Goal: Task Accomplishment & Management: Use online tool/utility

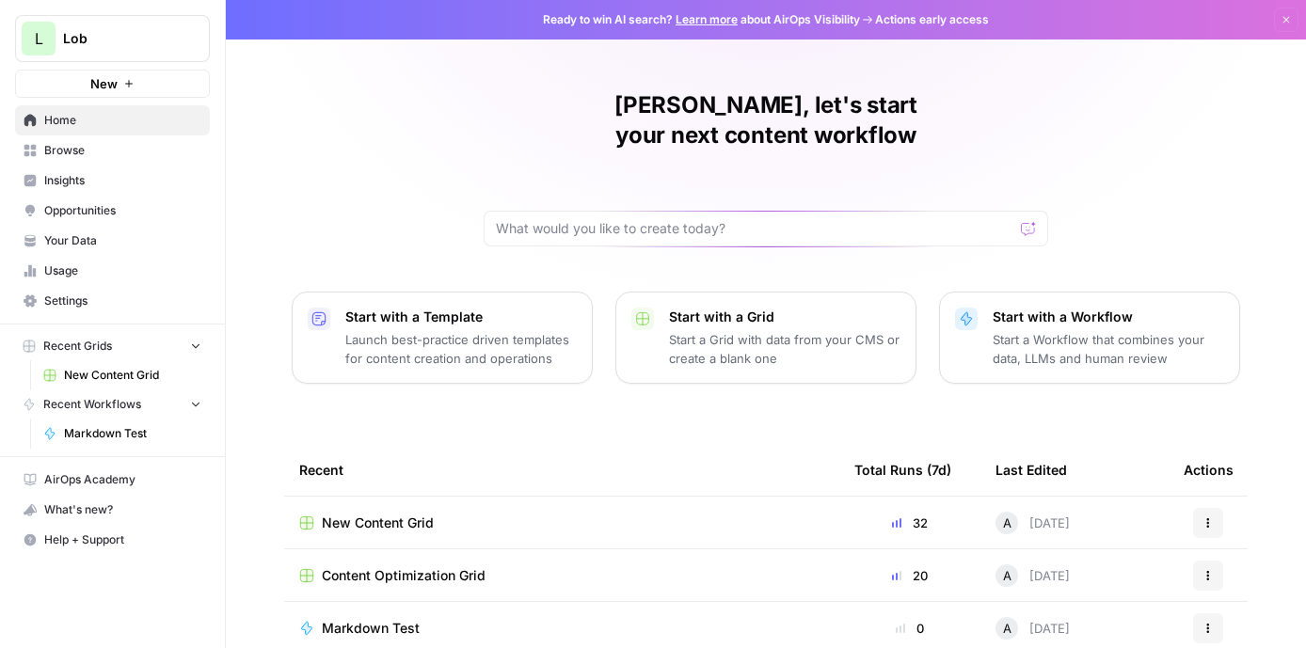
click at [420, 514] on span "New Content Grid" at bounding box center [378, 523] width 112 height 19
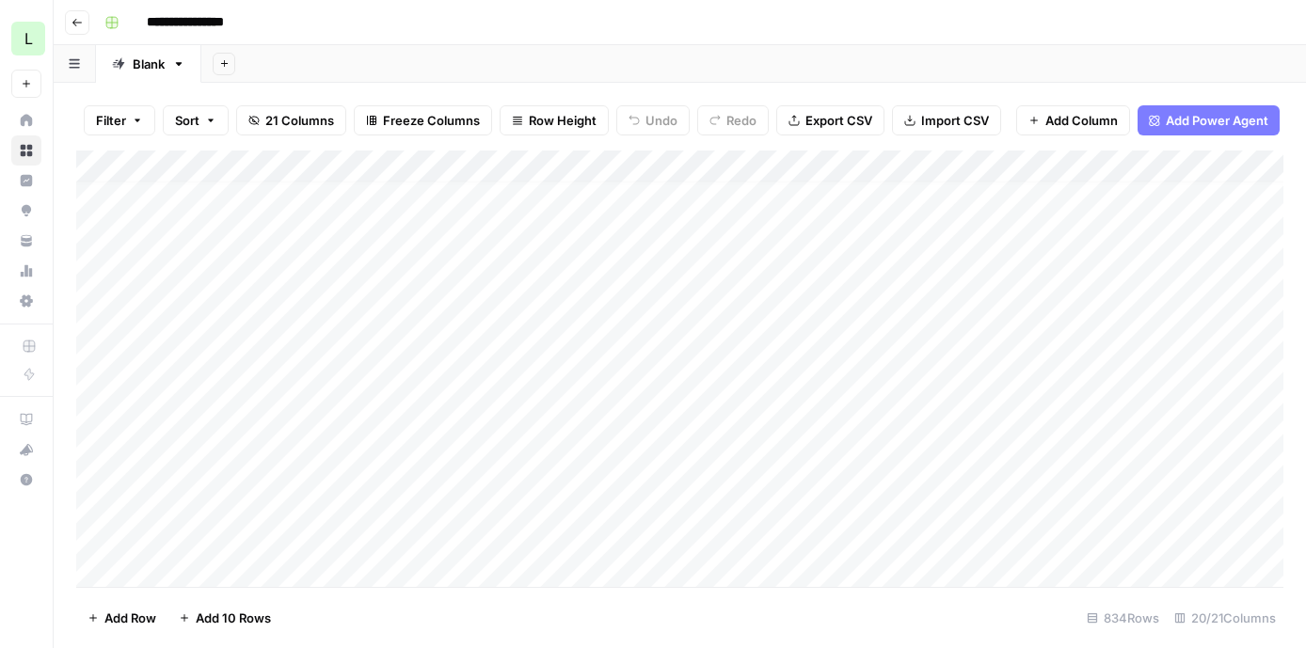
scroll to position [338, 0]
type input "**********"
click at [1241, 163] on button "Close Search" at bounding box center [1245, 174] width 23 height 23
click at [488, 408] on div "Add Column" at bounding box center [680, 369] width 1208 height 437
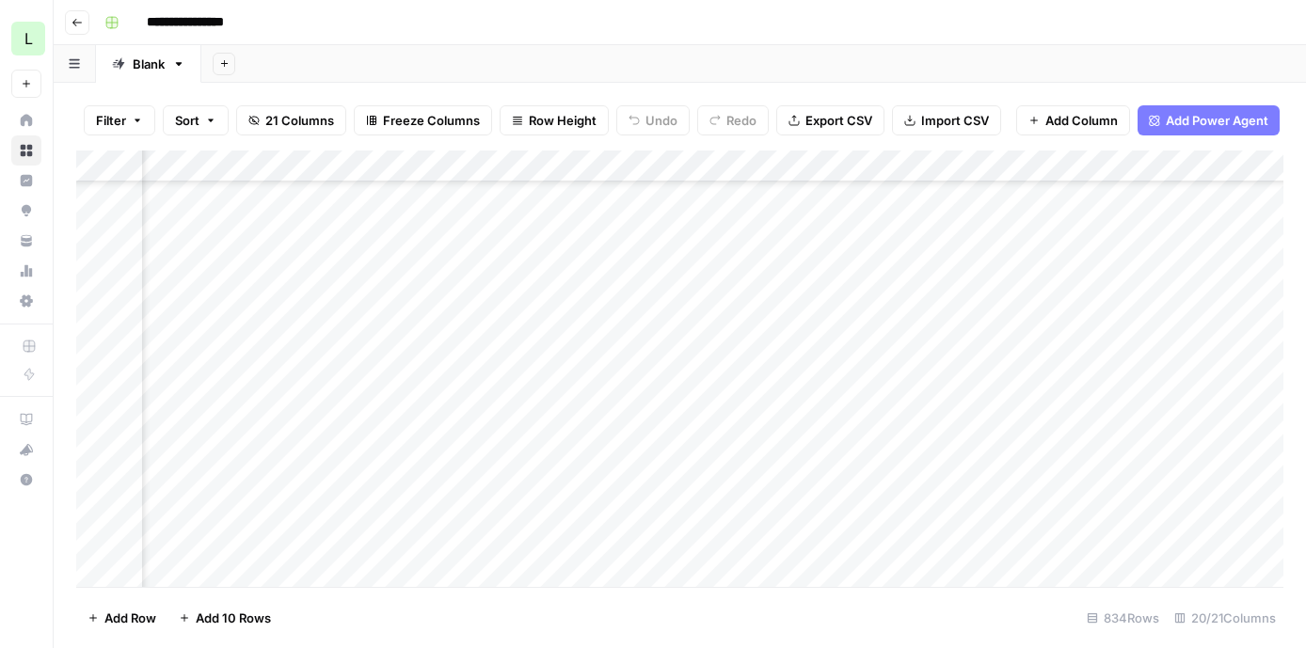
click at [888, 398] on div "Add Column" at bounding box center [680, 369] width 1208 height 437
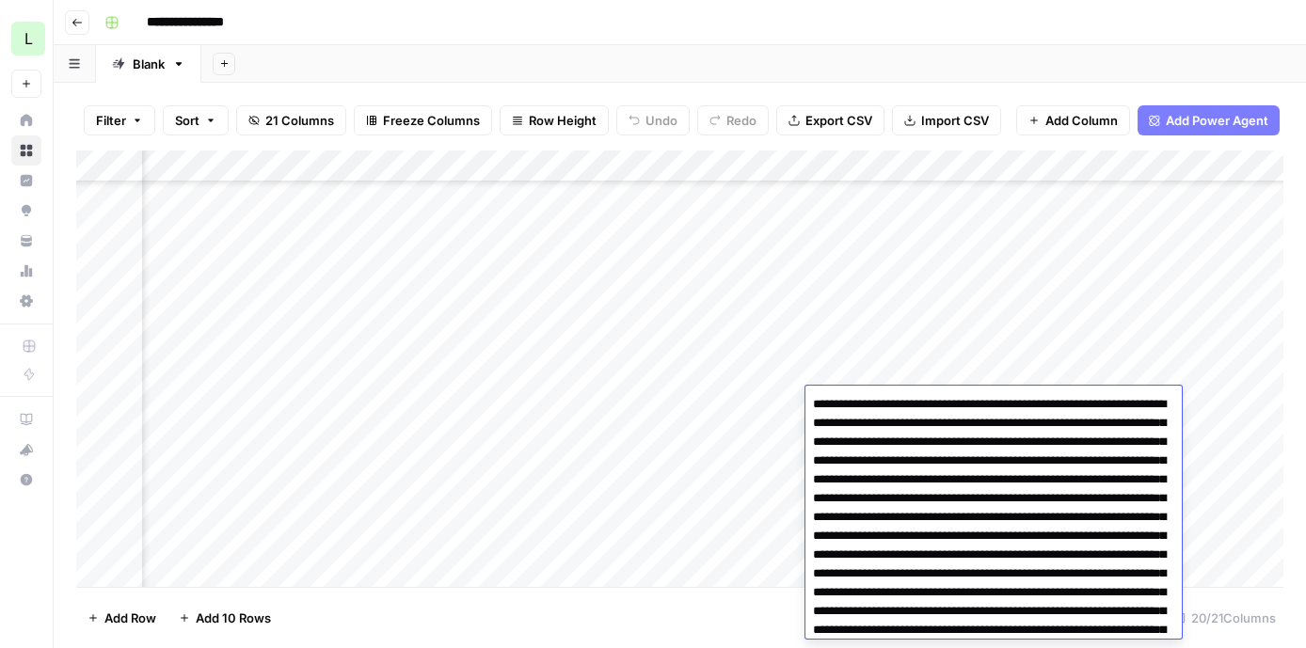
scroll to position [720, 0]
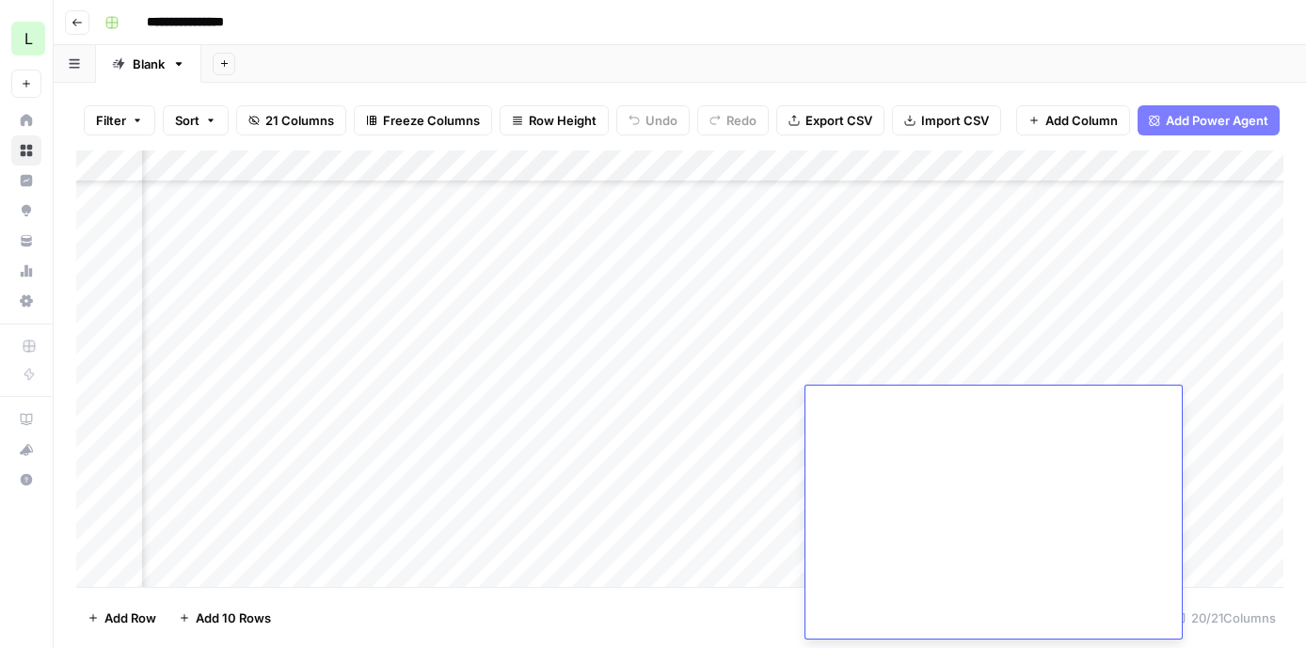
click at [948, 494] on textarea at bounding box center [994, 156] width 376 height 968
click at [946, 383] on div "Add Column" at bounding box center [680, 369] width 1208 height 437
click at [943, 408] on div "Add Column" at bounding box center [680, 369] width 1208 height 437
click at [587, 400] on div "Add Column" at bounding box center [680, 369] width 1208 height 437
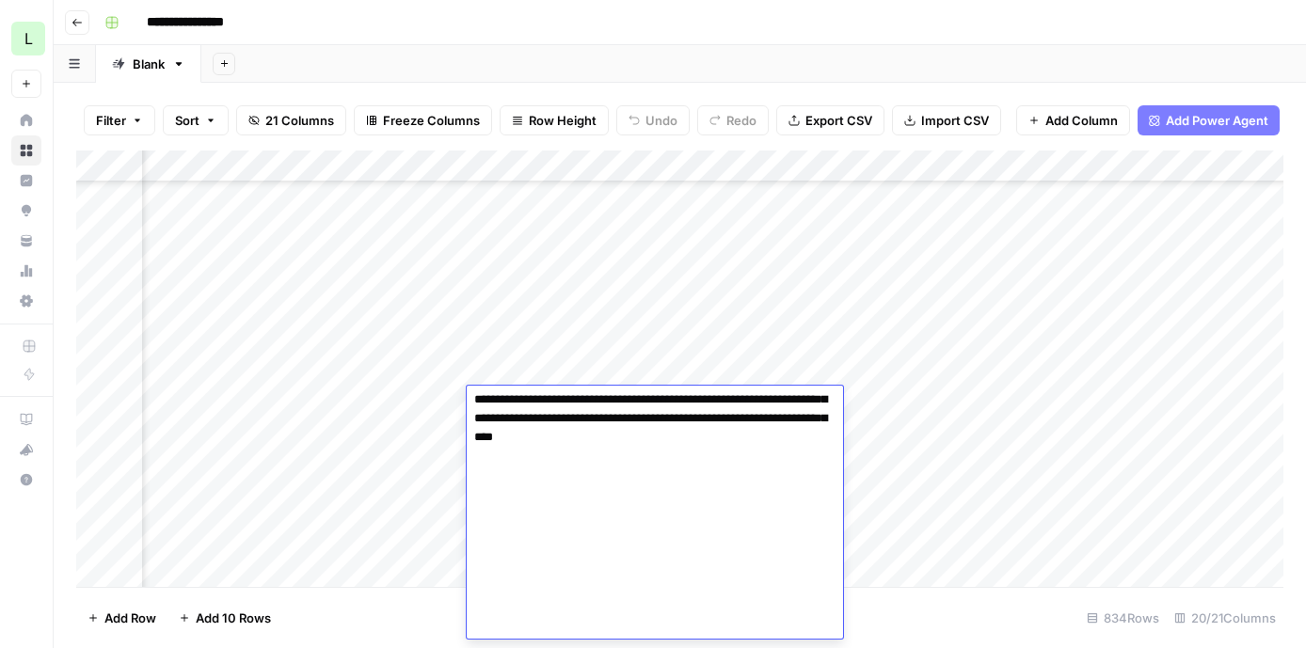
click at [616, 488] on textarea at bounding box center [655, 287] width 376 height 704
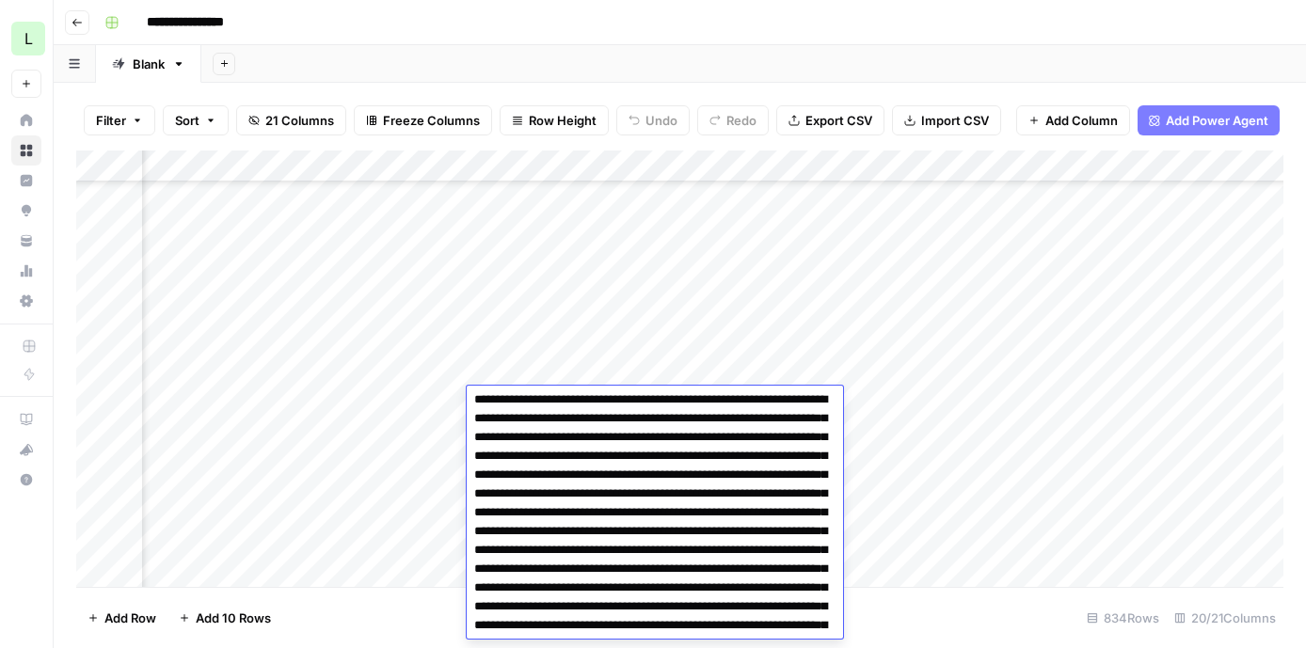
scroll to position [0, 0]
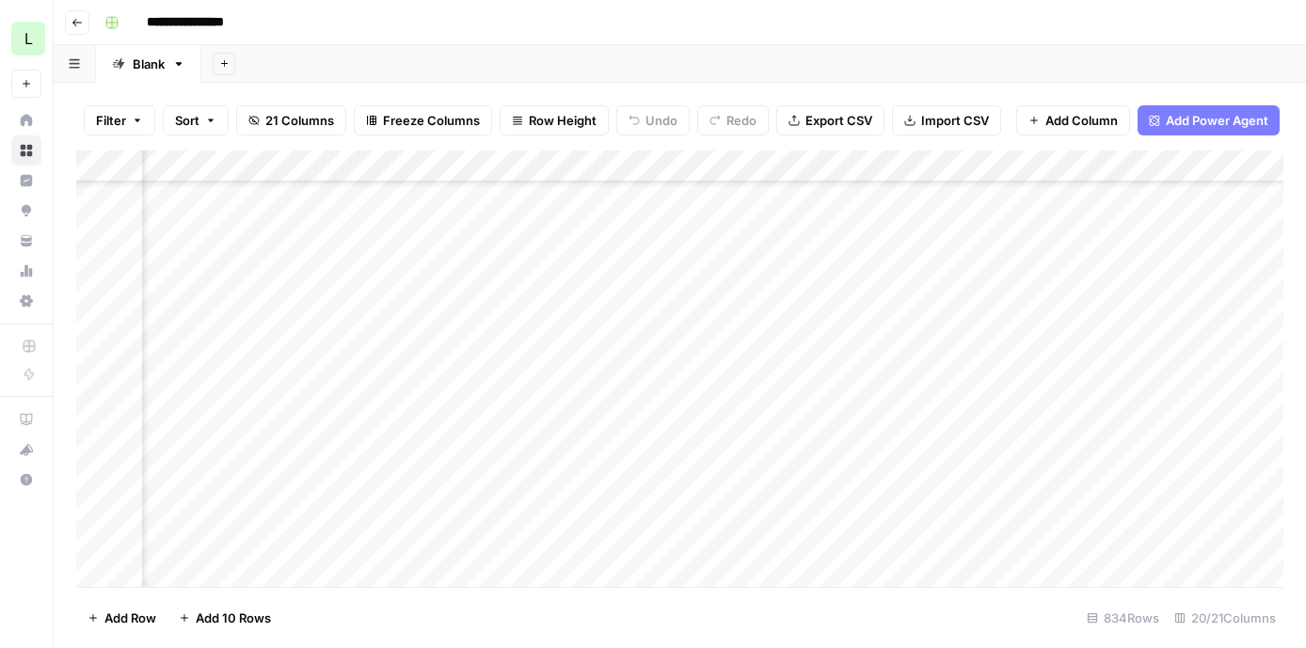
click at [566, 369] on div "Add Column" at bounding box center [680, 369] width 1208 height 437
click at [562, 394] on div "Add Column" at bounding box center [680, 369] width 1208 height 437
click at [822, 414] on div "Add Column" at bounding box center [680, 369] width 1208 height 437
click at [903, 401] on div "Add Column" at bounding box center [680, 369] width 1208 height 437
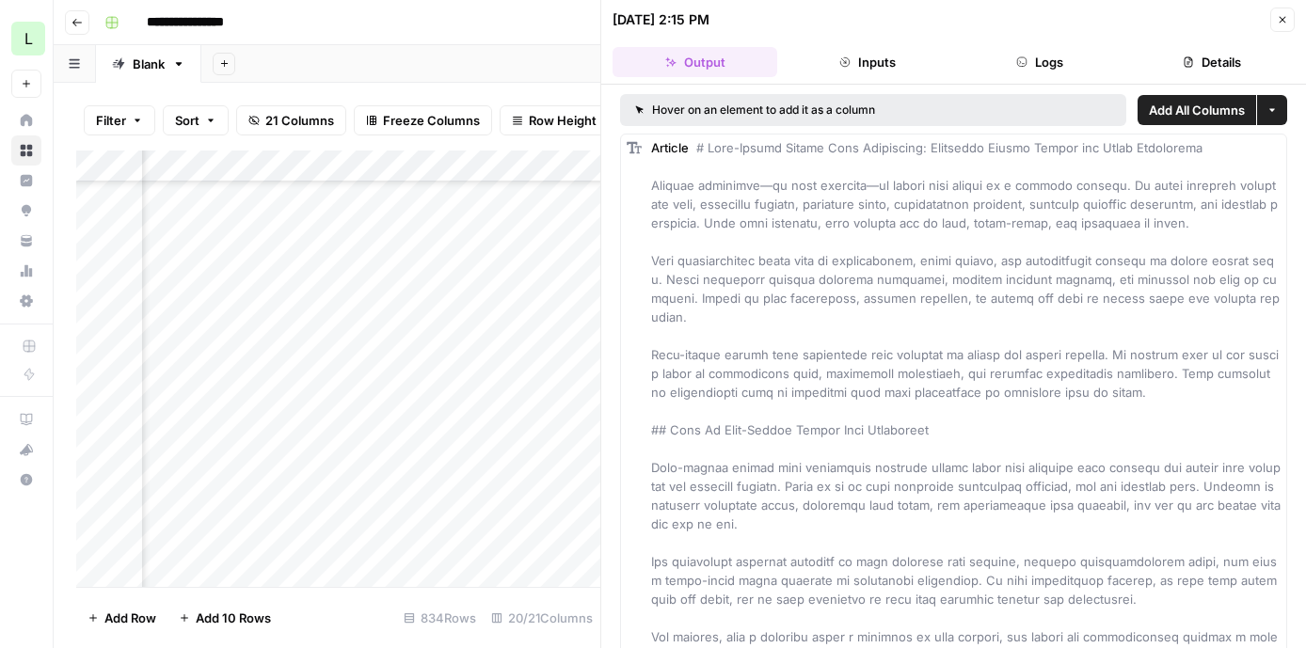
click at [566, 29] on div "**********" at bounding box center [692, 23] width 1191 height 30
click at [547, 230] on div "Add Column" at bounding box center [338, 369] width 524 height 437
click at [586, 246] on div "Add Column" at bounding box center [338, 369] width 524 height 437
click at [1274, 32] on header "[DATE] 2:15 PM Close Output Inputs Logs Details" at bounding box center [953, 42] width 705 height 85
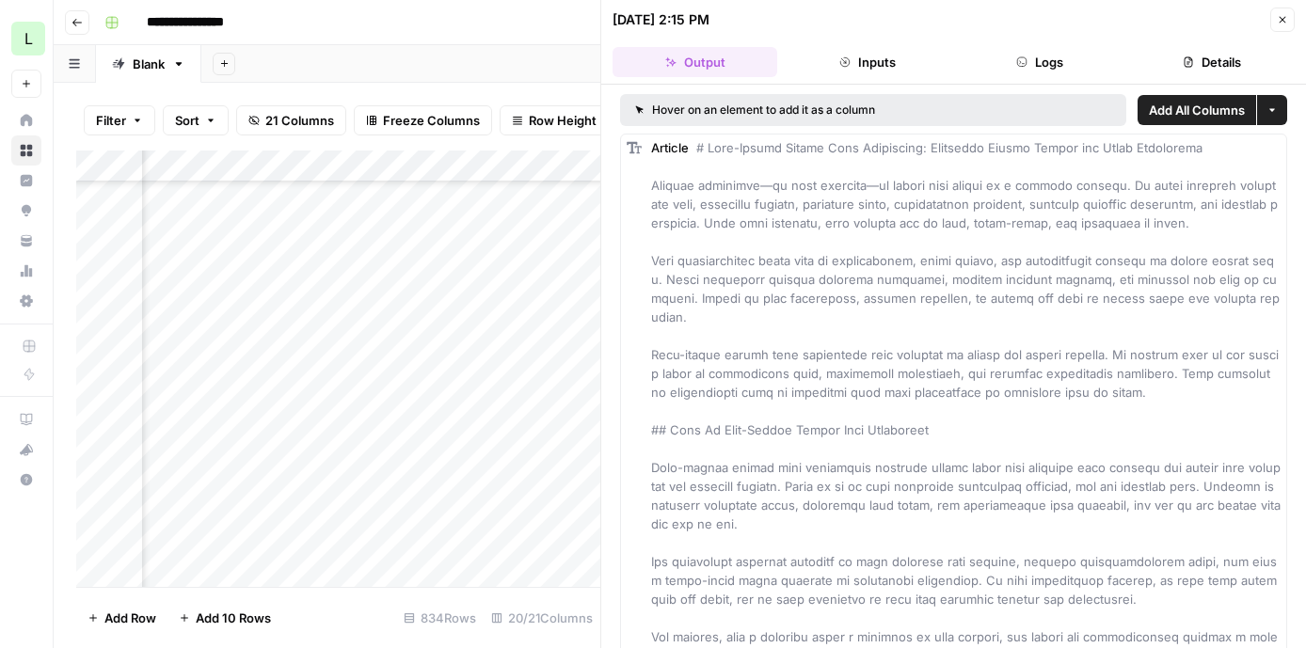
click at [1279, 26] on button "Close" at bounding box center [1283, 20] width 24 height 24
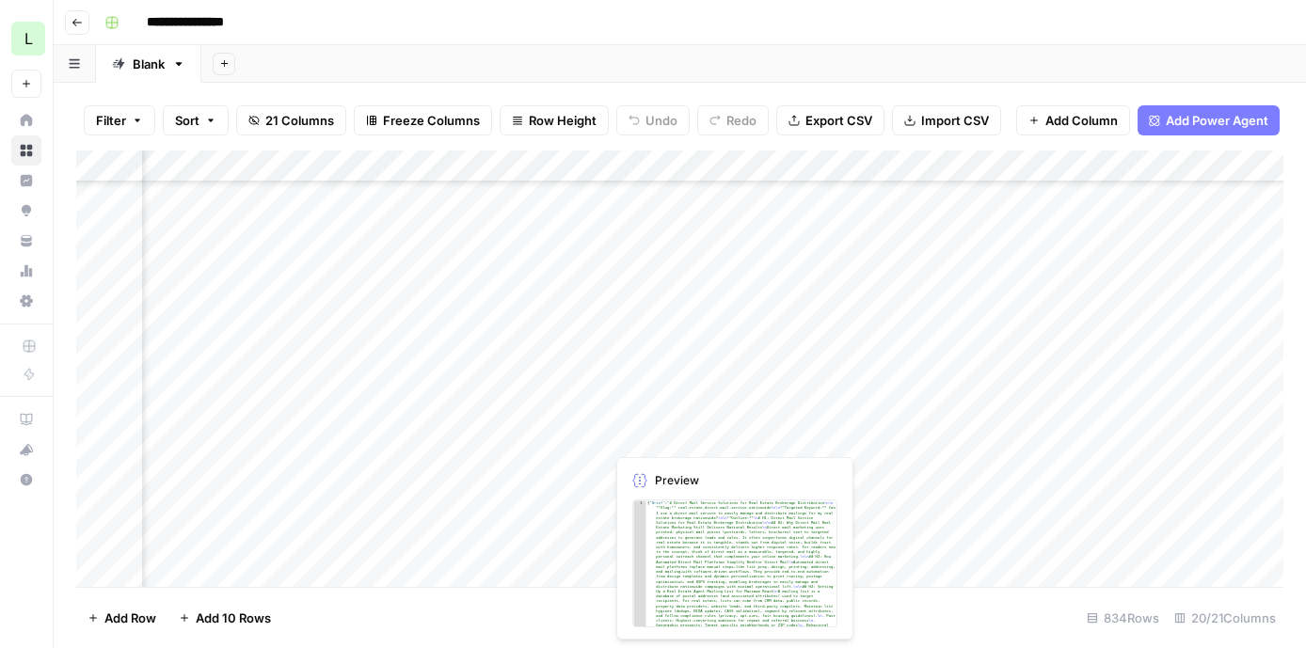
click at [678, 435] on div "Add Column" at bounding box center [680, 369] width 1208 height 437
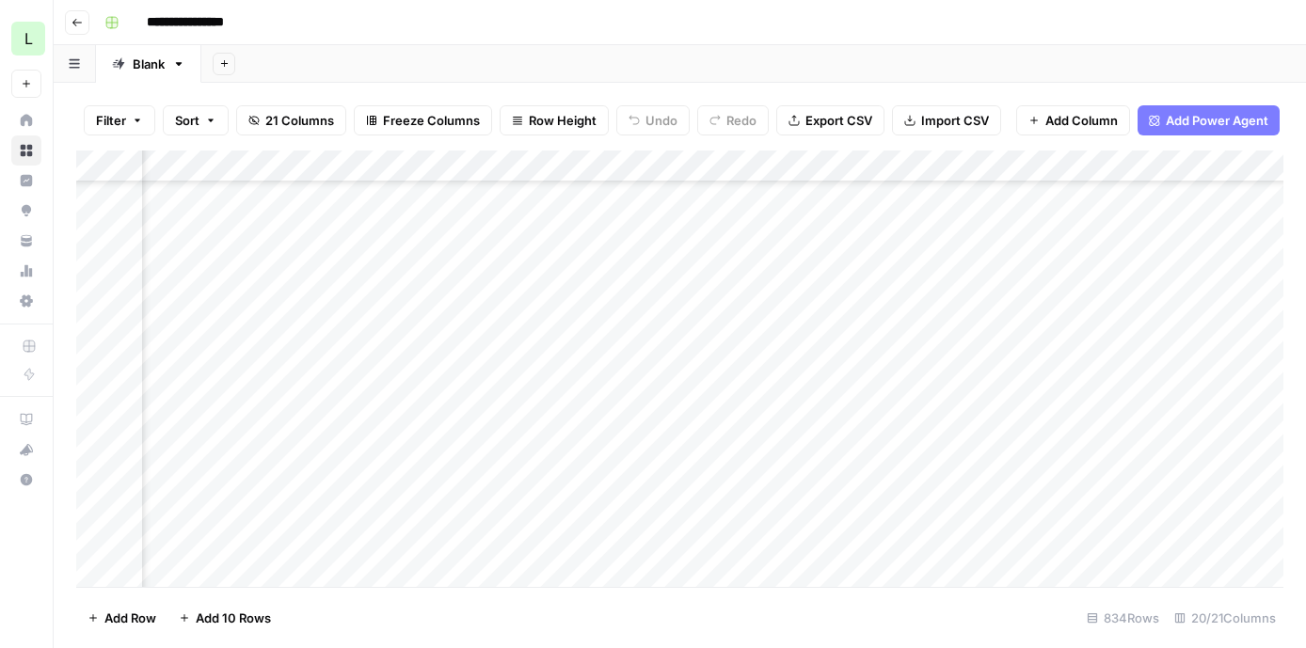
scroll to position [338, 2184]
click at [594, 401] on div "Add Column" at bounding box center [680, 369] width 1208 height 437
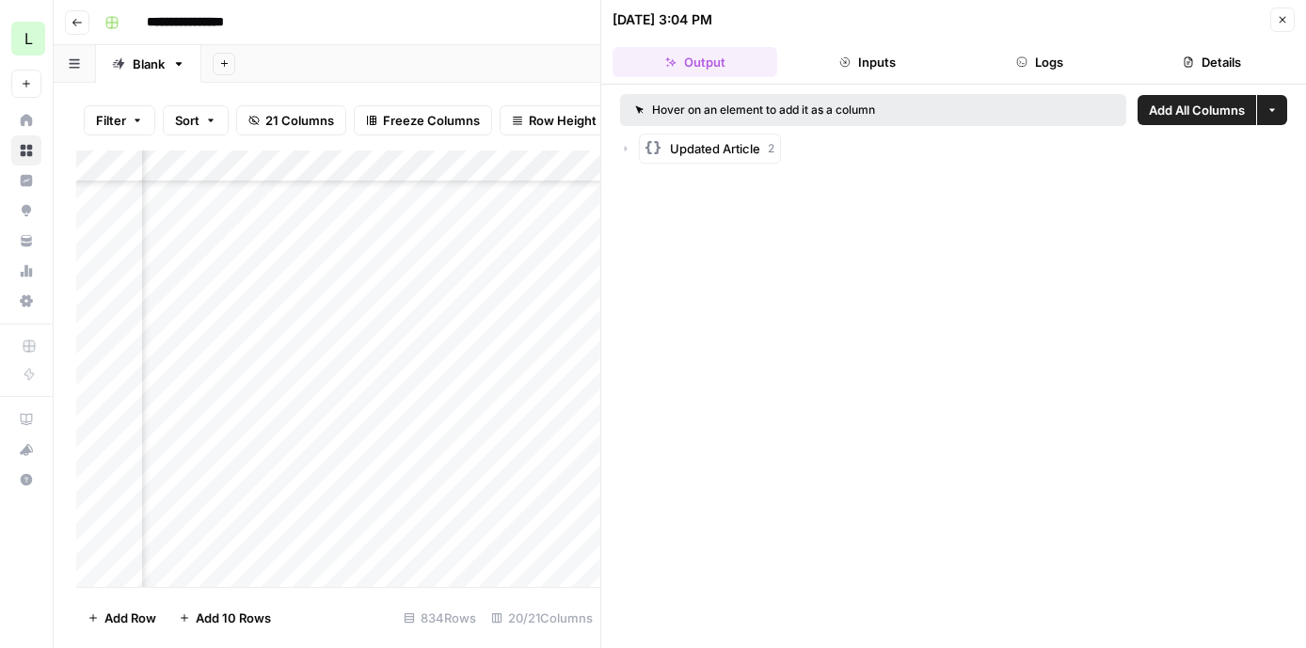
click at [884, 56] on button "Inputs" at bounding box center [867, 62] width 165 height 30
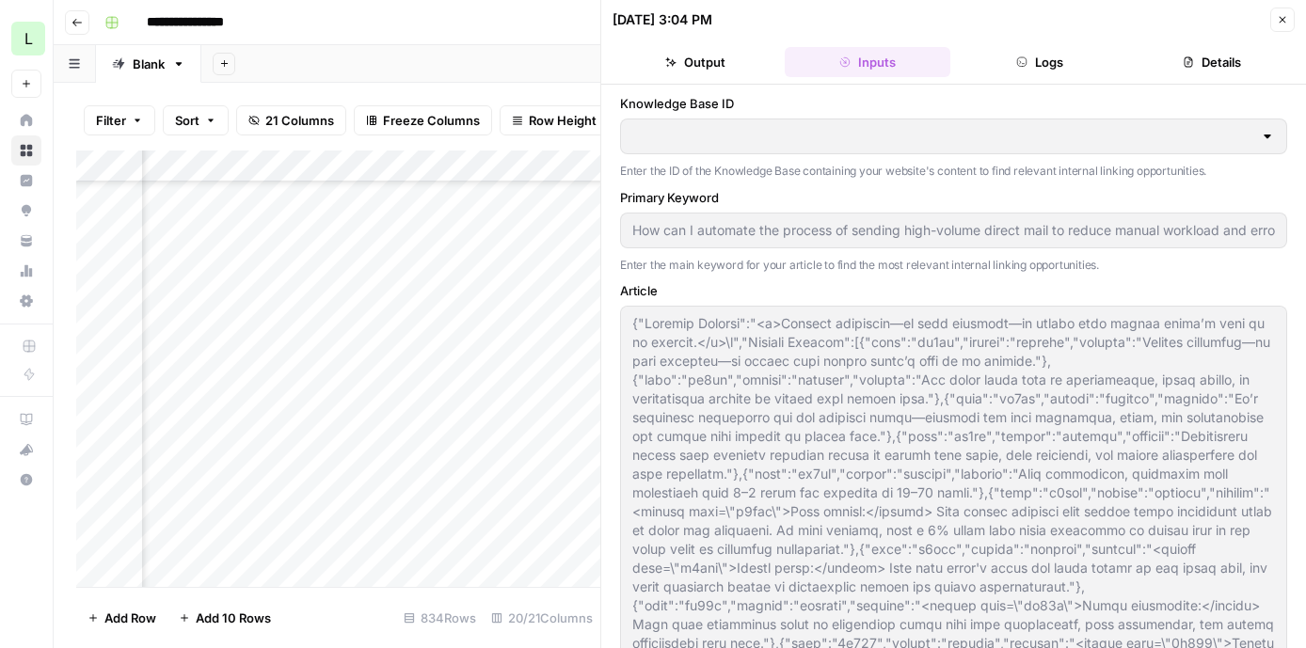
type input "Lob Knowledge Base"
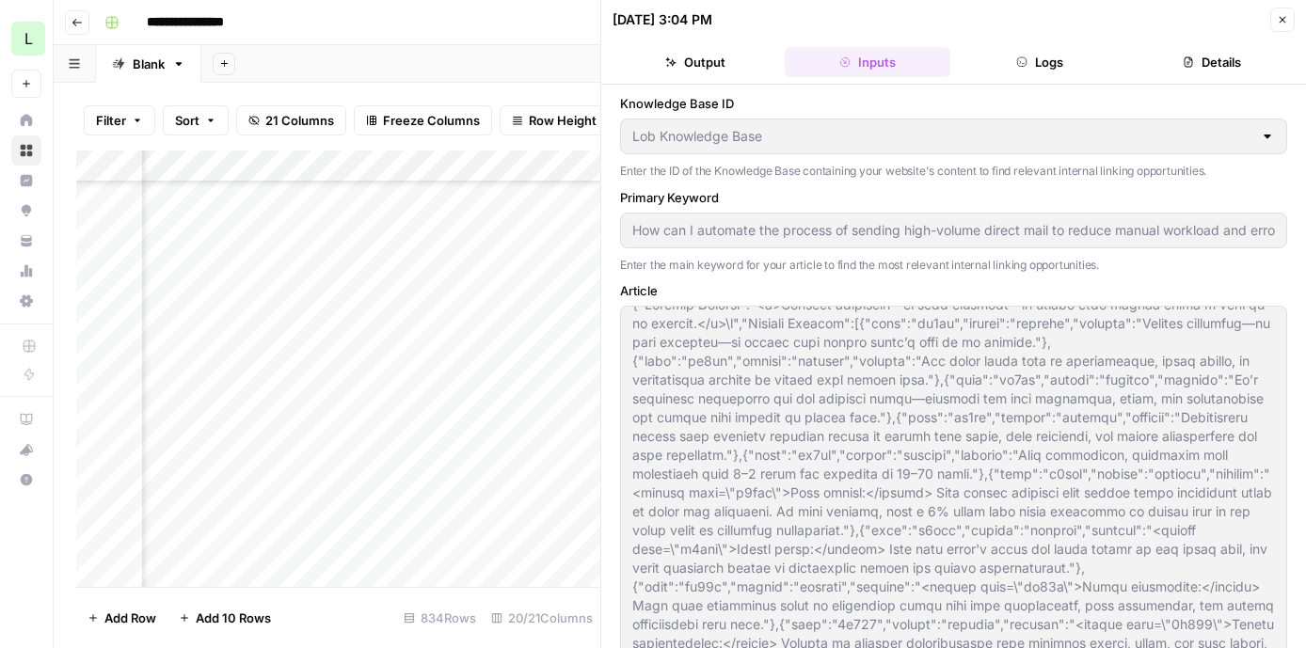
click at [1275, 25] on button "Close" at bounding box center [1283, 20] width 24 height 24
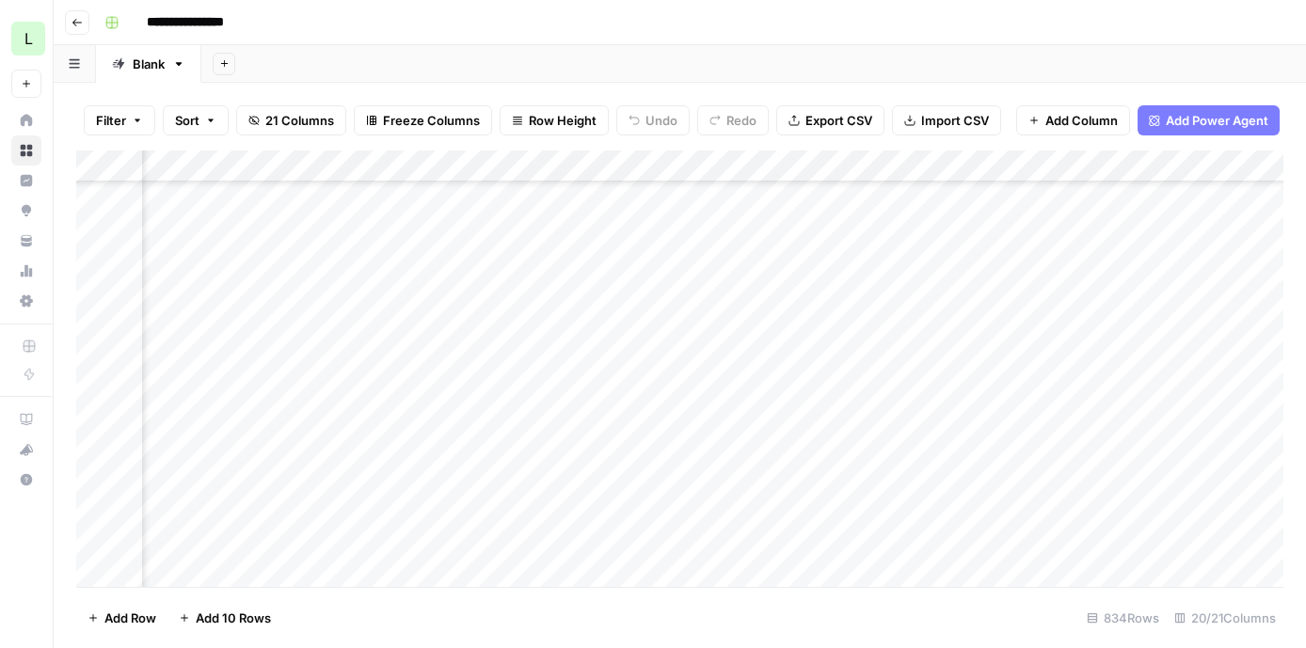
click at [396, 401] on div "Add Column" at bounding box center [680, 369] width 1208 height 437
click at [767, 407] on div "Add Column" at bounding box center [680, 369] width 1208 height 437
click at [864, 405] on div "Add Column" at bounding box center [680, 369] width 1208 height 437
click at [748, 396] on div "Add Column" at bounding box center [680, 369] width 1208 height 437
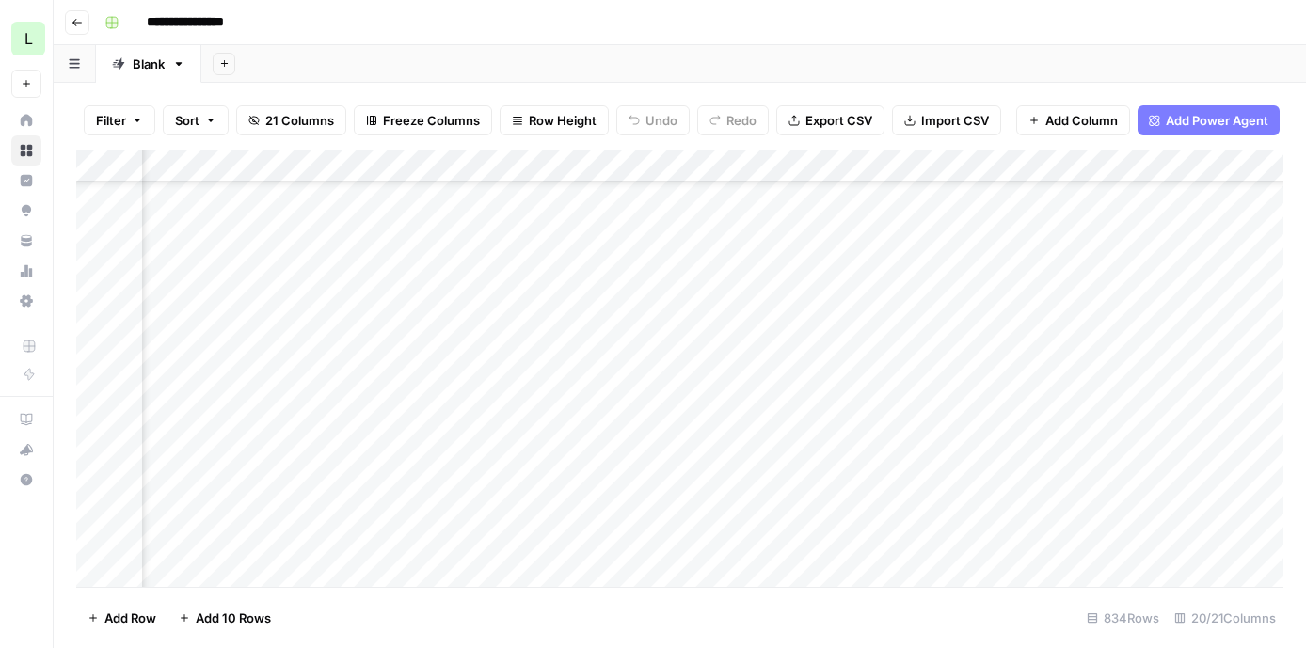
click at [561, 396] on div "Add Column" at bounding box center [680, 369] width 1208 height 437
click at [382, 399] on div "Add Column" at bounding box center [680, 369] width 1208 height 437
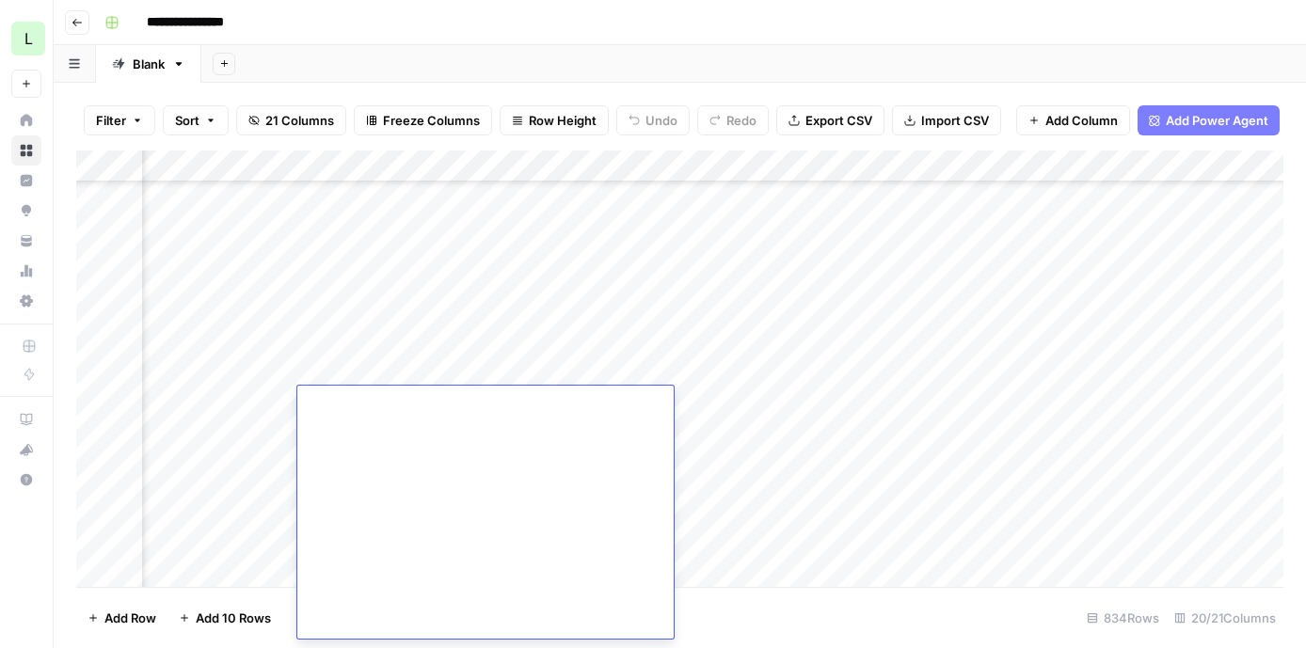
scroll to position [4983, 0]
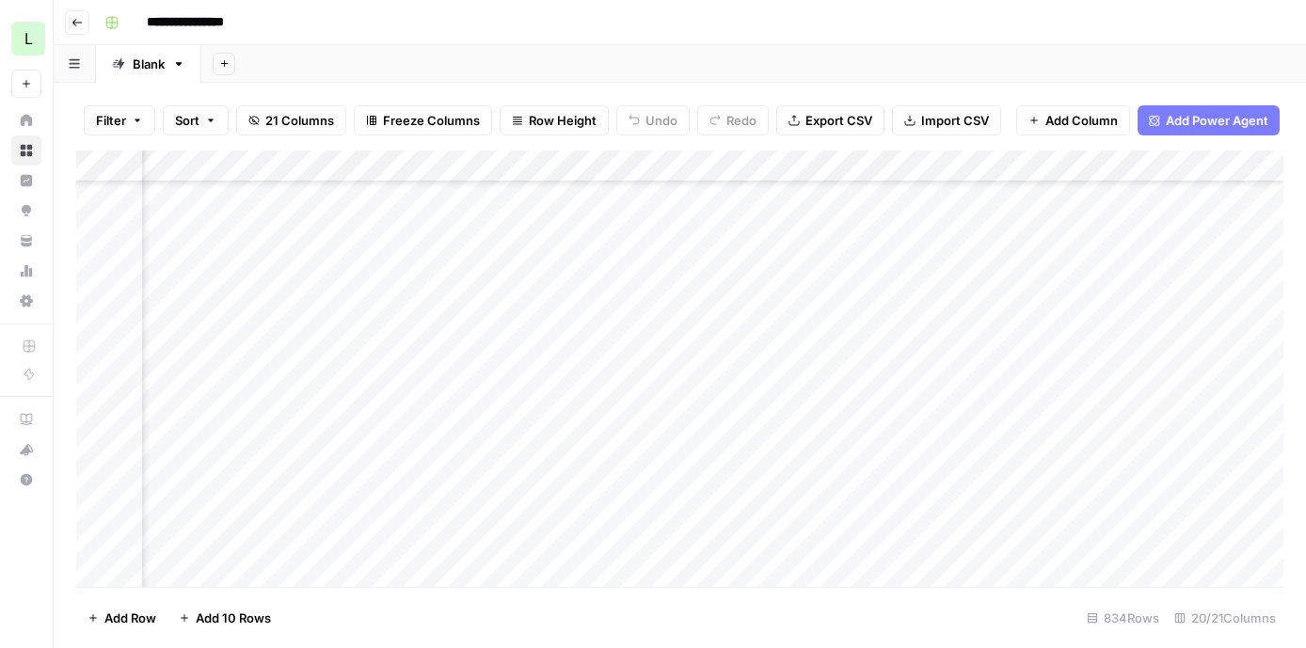
click at [423, 367] on div "Add Column" at bounding box center [680, 369] width 1208 height 437
click at [409, 410] on div "Add Column" at bounding box center [680, 369] width 1208 height 437
click at [392, 405] on div "Add Column" at bounding box center [680, 369] width 1208 height 437
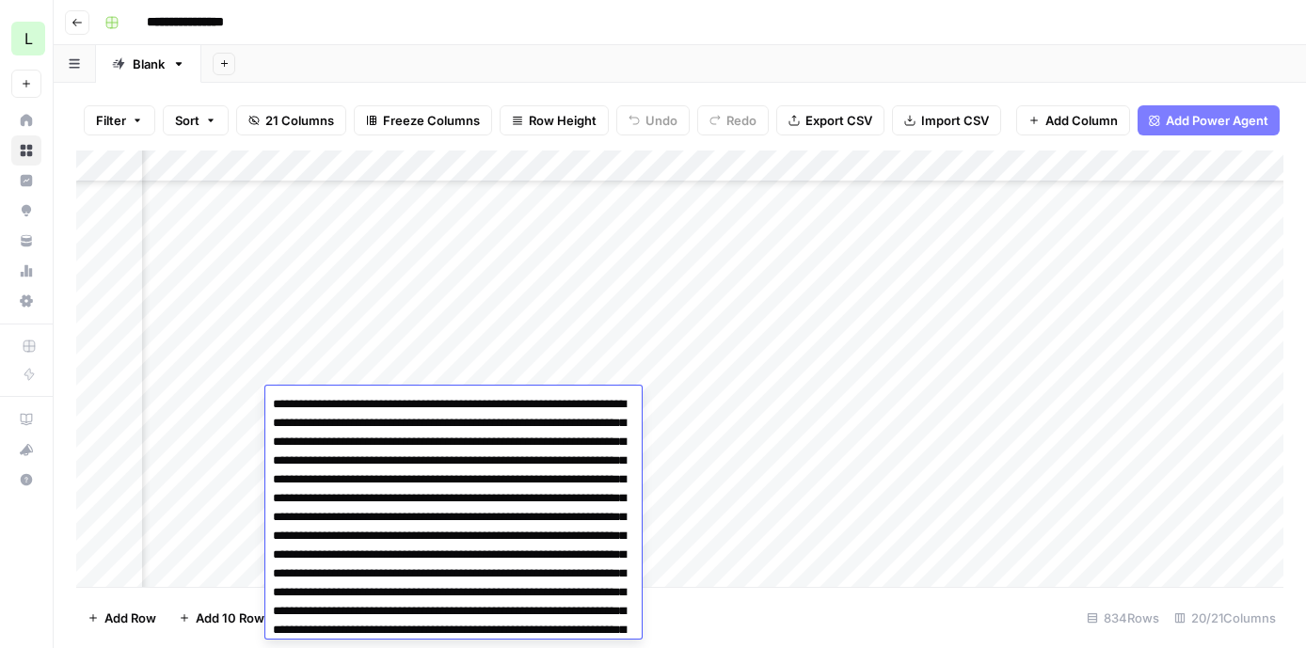
scroll to position [5426, 0]
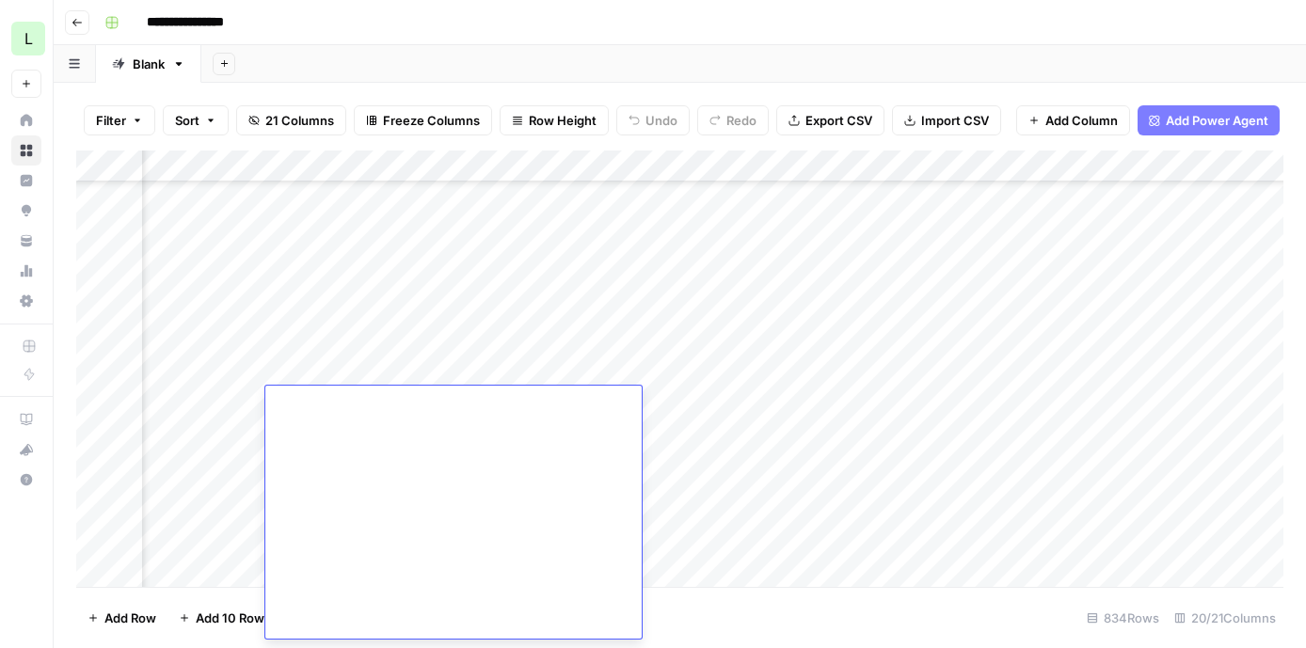
click at [388, 376] on div "Add Column" at bounding box center [680, 369] width 1208 height 437
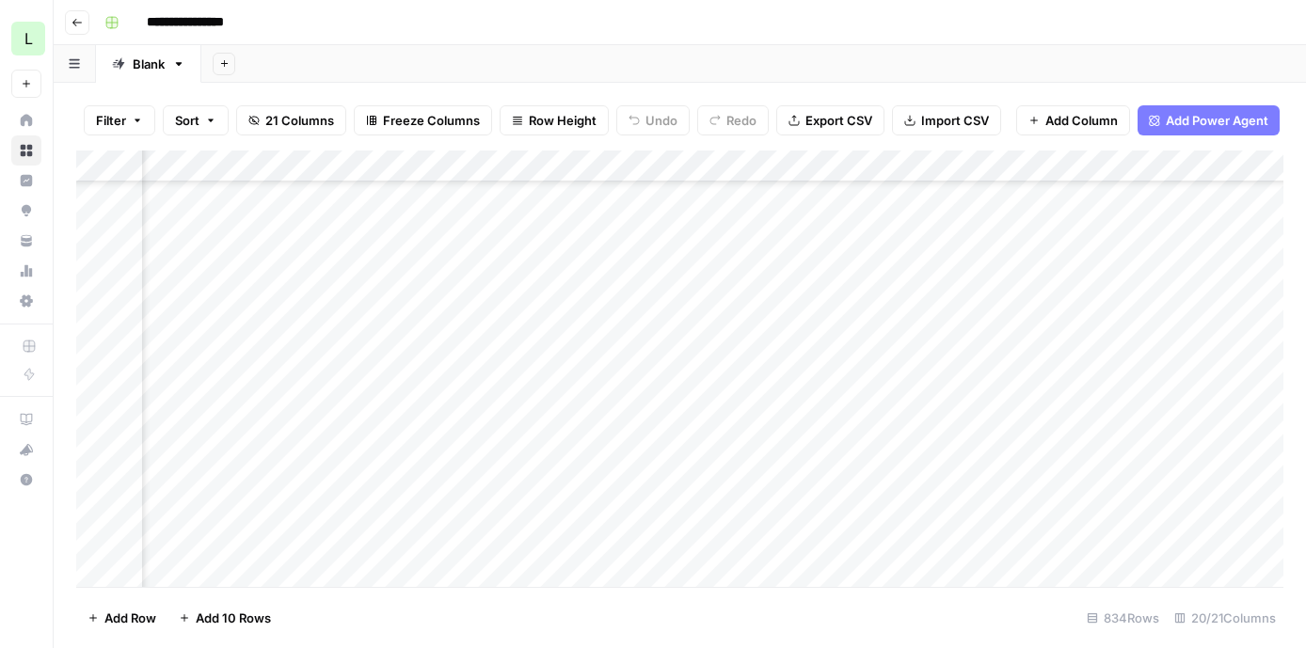
click at [386, 402] on div "Add Column" at bounding box center [680, 369] width 1208 height 437
click at [696, 401] on div "Add Column" at bounding box center [680, 369] width 1208 height 437
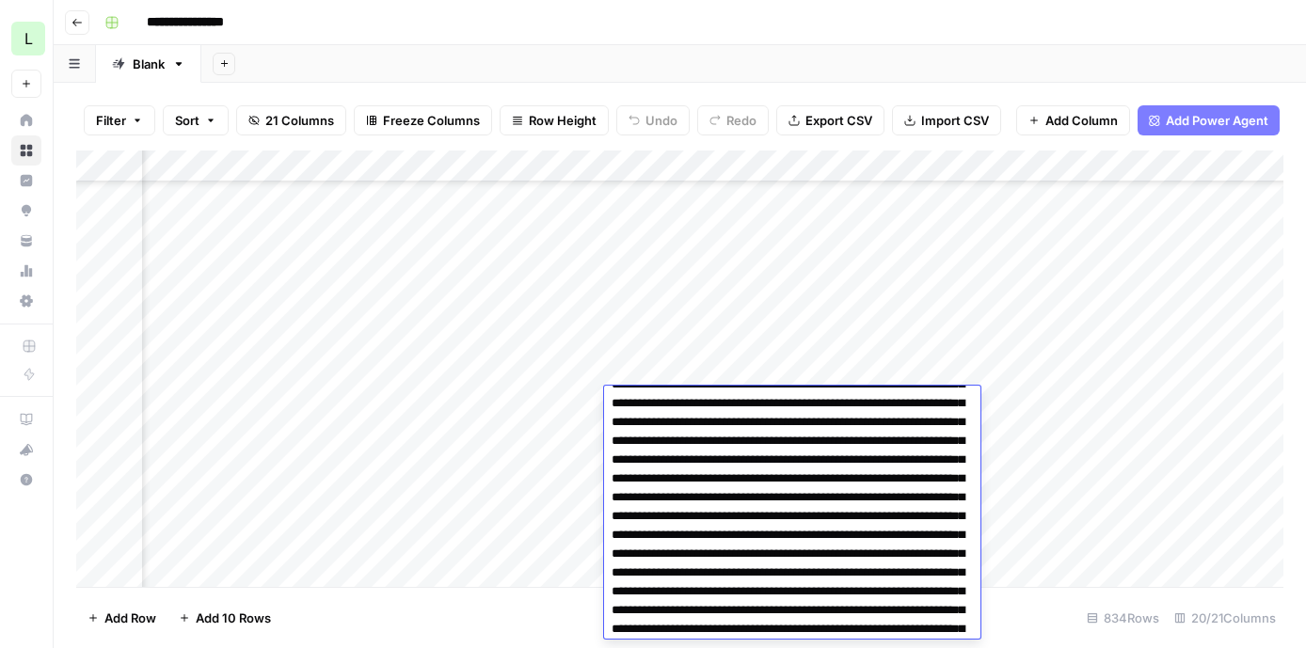
scroll to position [3311, 0]
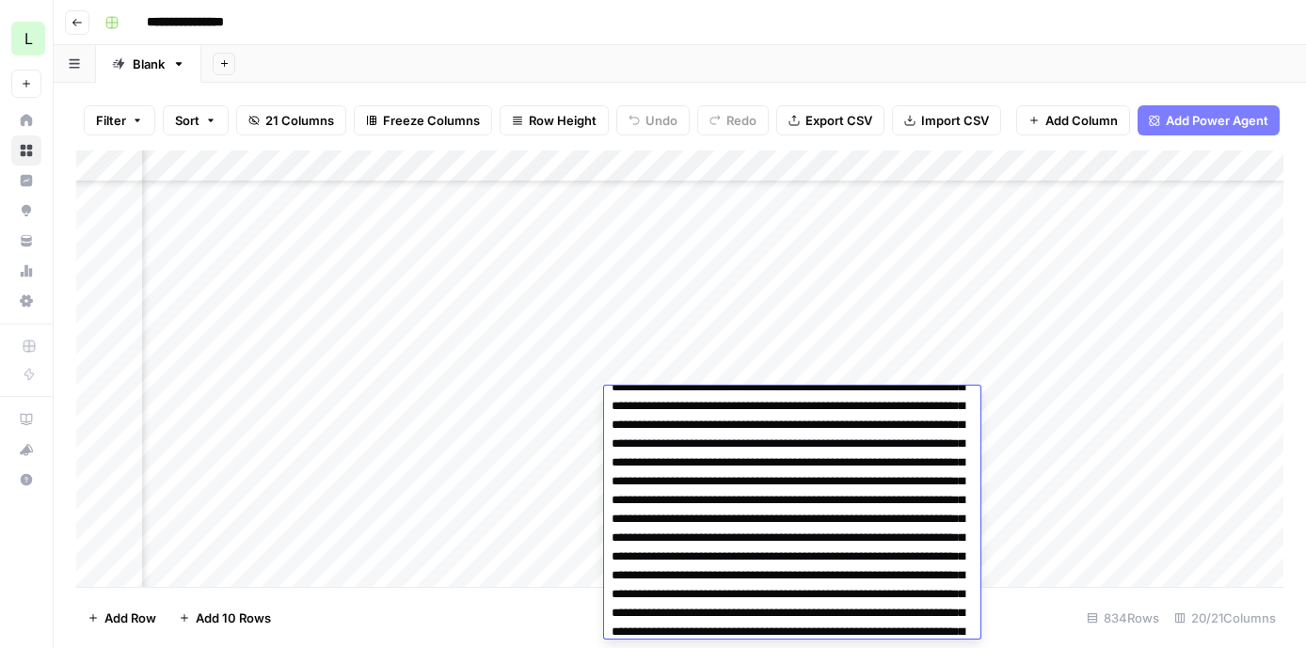
click at [688, 365] on div "Add Column" at bounding box center [680, 369] width 1208 height 437
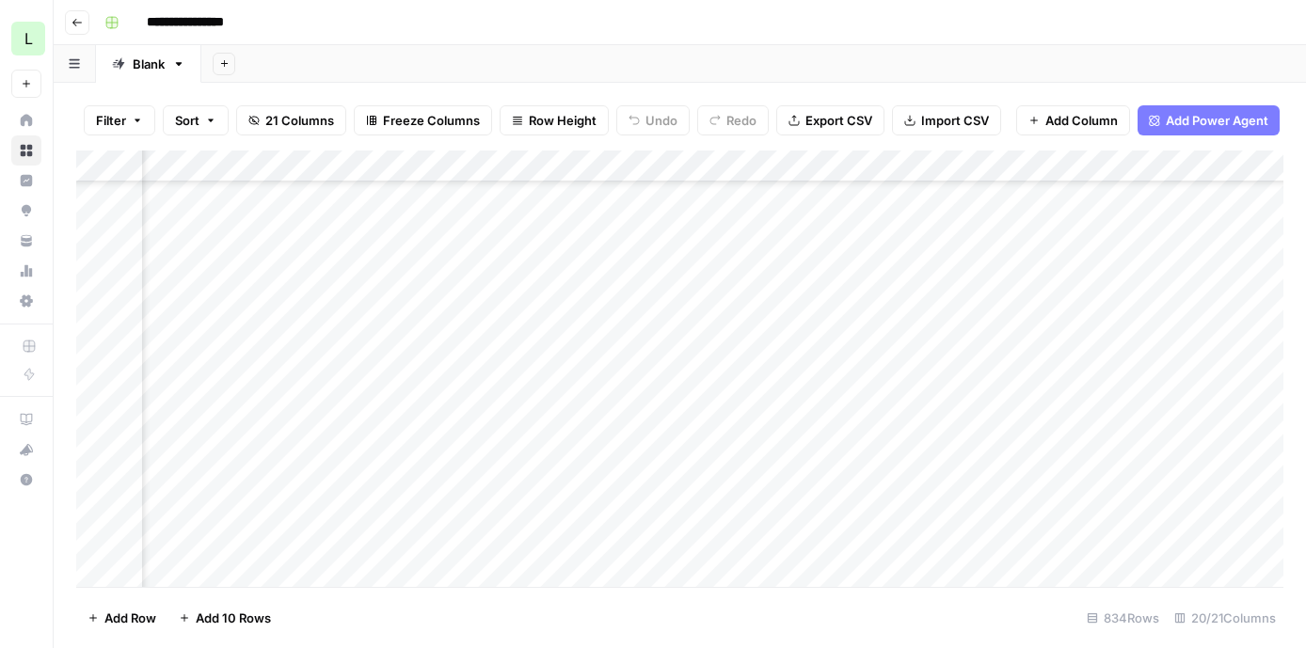
click at [686, 404] on div "Add Column" at bounding box center [680, 369] width 1208 height 437
click at [1001, 405] on div "Add Column" at bounding box center [680, 369] width 1208 height 437
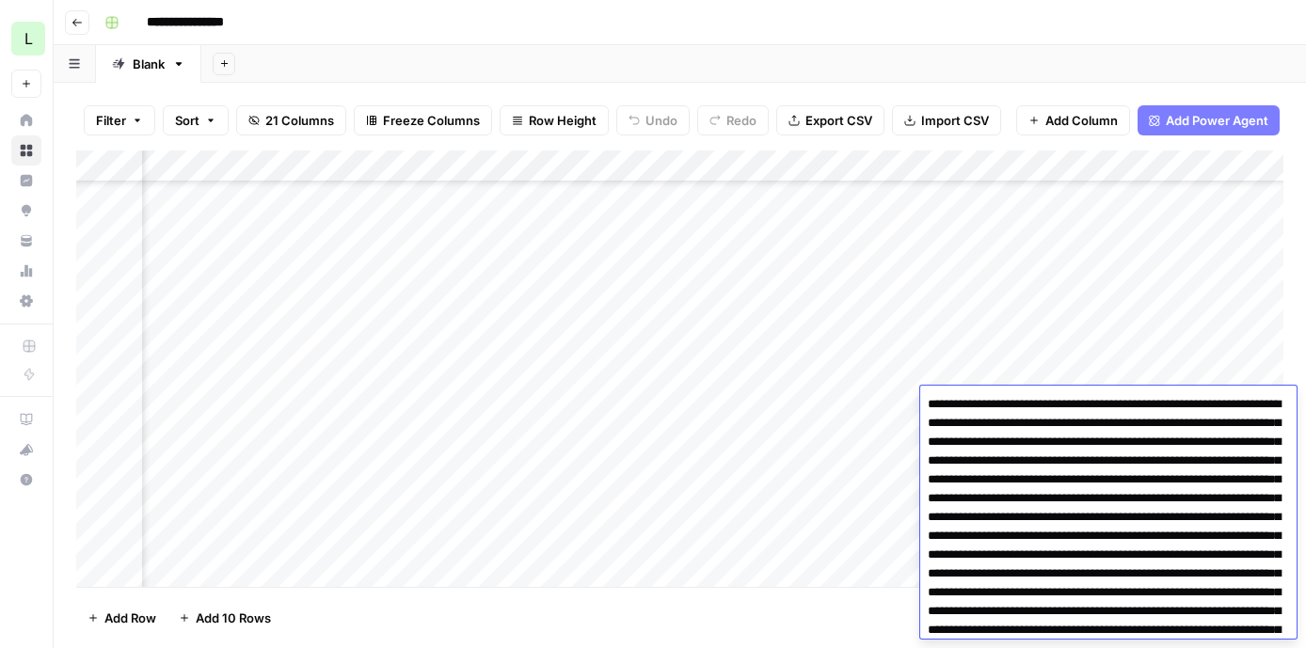
scroll to position [456, 0]
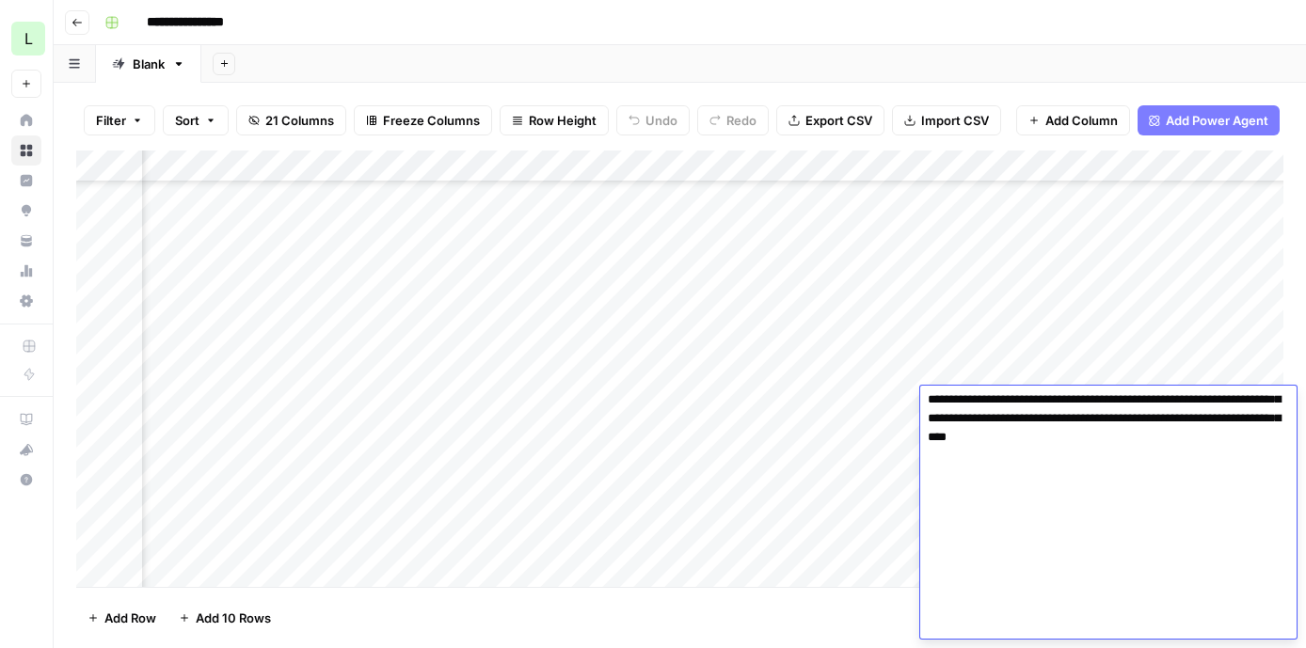
click at [1015, 456] on textarea at bounding box center [1109, 287] width 376 height 704
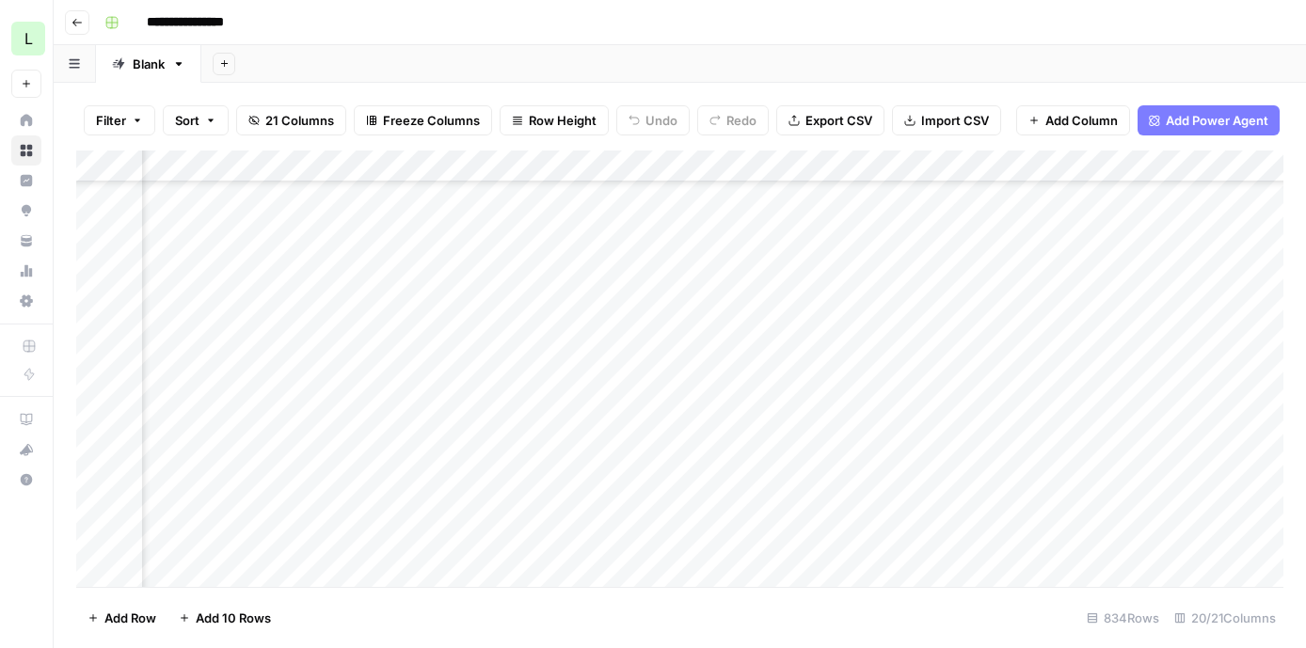
click at [1013, 360] on div "Add Column" at bounding box center [680, 369] width 1208 height 437
click at [1013, 406] on div "Add Column" at bounding box center [680, 369] width 1208 height 437
click at [927, 399] on div "Add Column" at bounding box center [680, 369] width 1208 height 437
click at [353, 389] on div "Add Column" at bounding box center [680, 369] width 1208 height 437
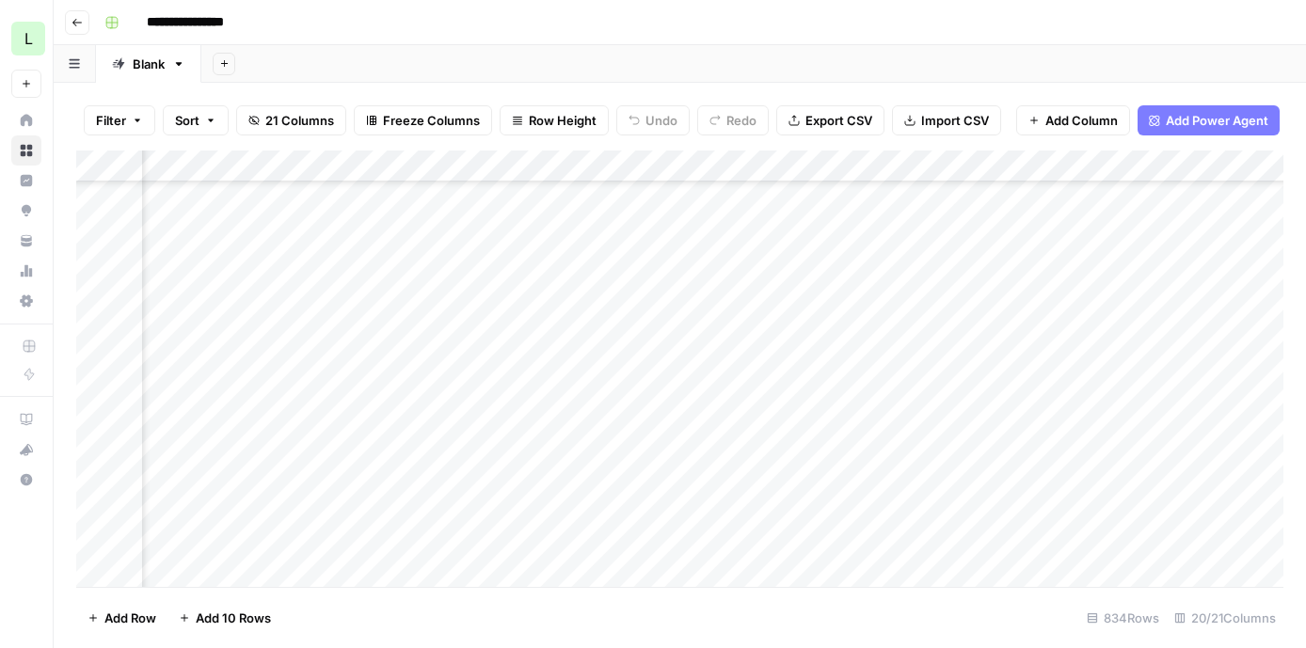
scroll to position [393, 2014]
click at [969, 379] on div "Add Column" at bounding box center [680, 369] width 1208 height 437
click at [969, 379] on div at bounding box center [961, 379] width 310 height 35
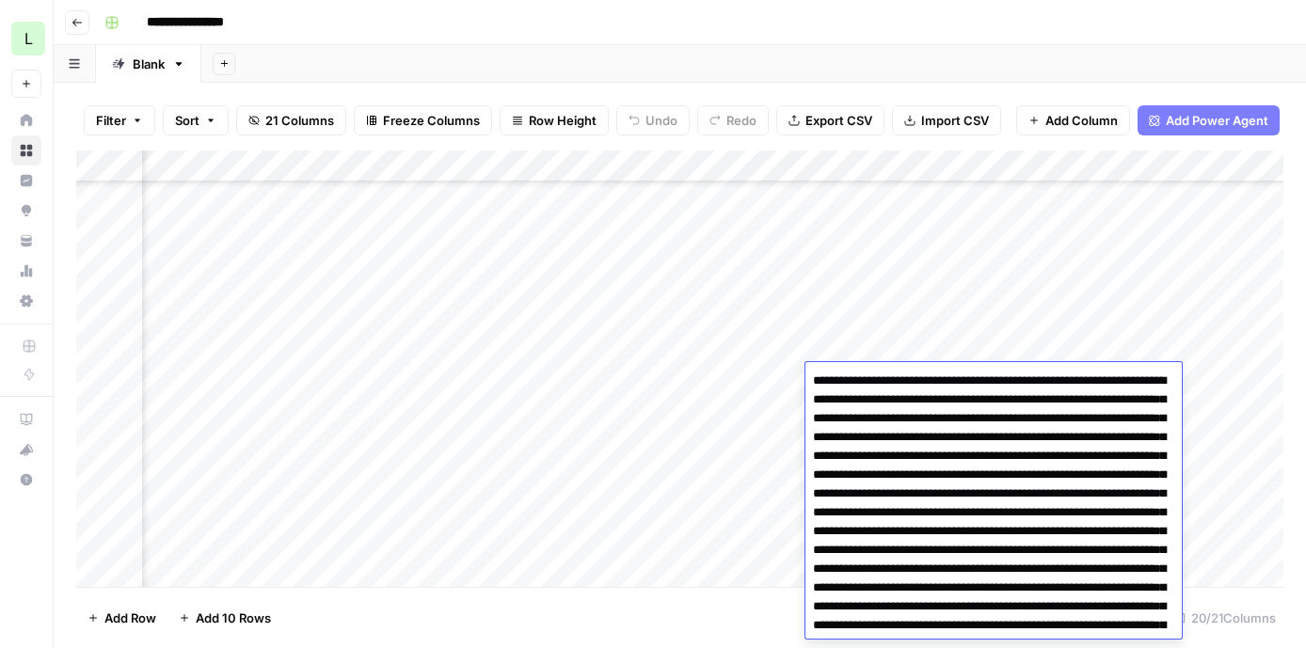
click at [939, 334] on div "Add Column" at bounding box center [680, 369] width 1208 height 437
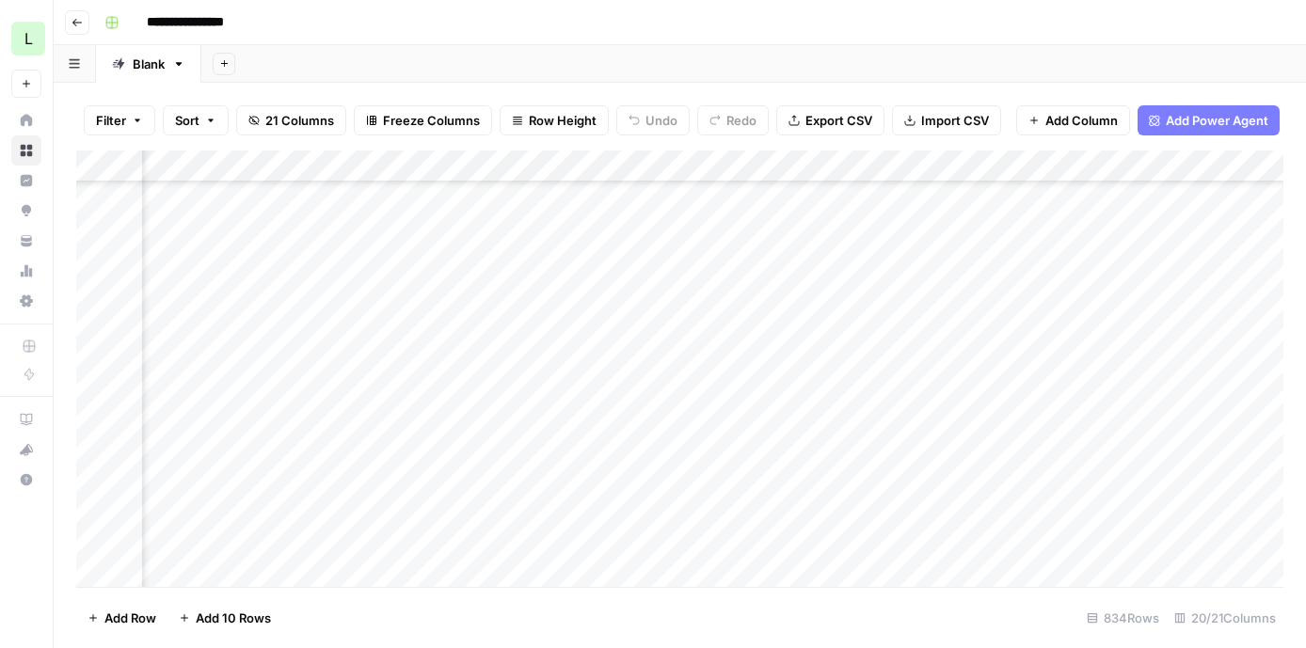
click at [597, 318] on div "Add Column" at bounding box center [680, 369] width 1208 height 437
click at [936, 431] on div "Add Column" at bounding box center [680, 369] width 1208 height 437
click at [936, 410] on div "Add Column" at bounding box center [680, 369] width 1208 height 437
click at [936, 409] on div "Add Column" at bounding box center [680, 369] width 1208 height 437
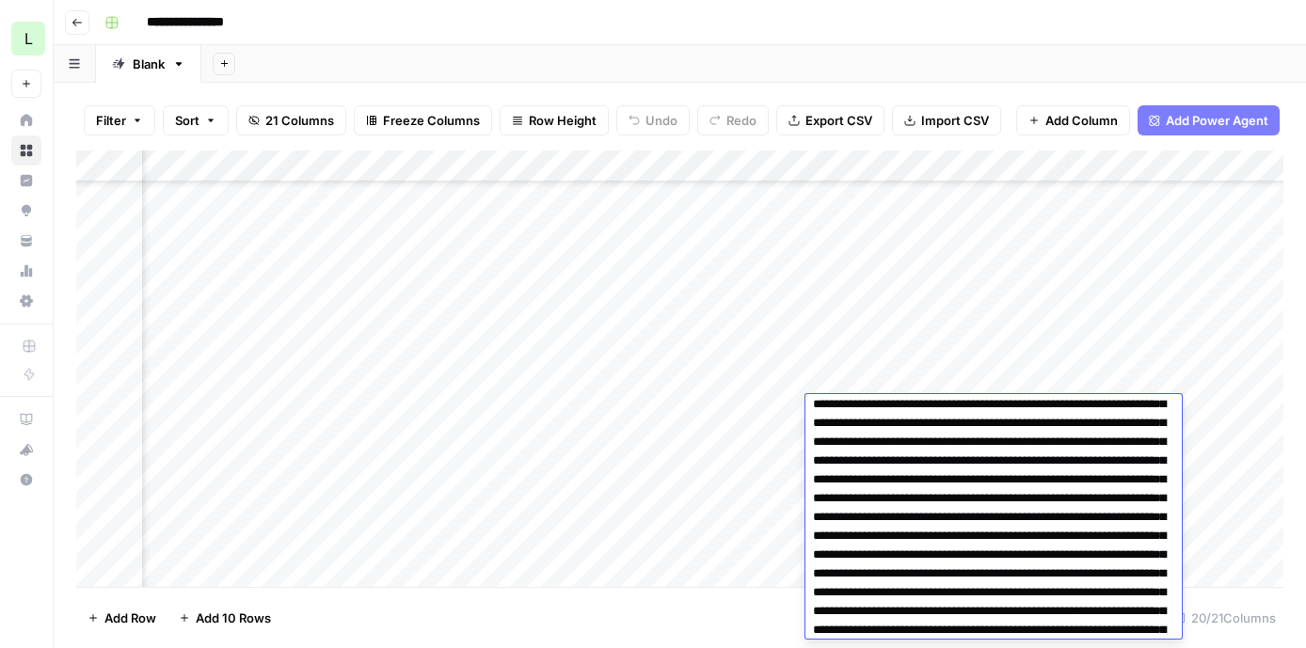
scroll to position [1516, 0]
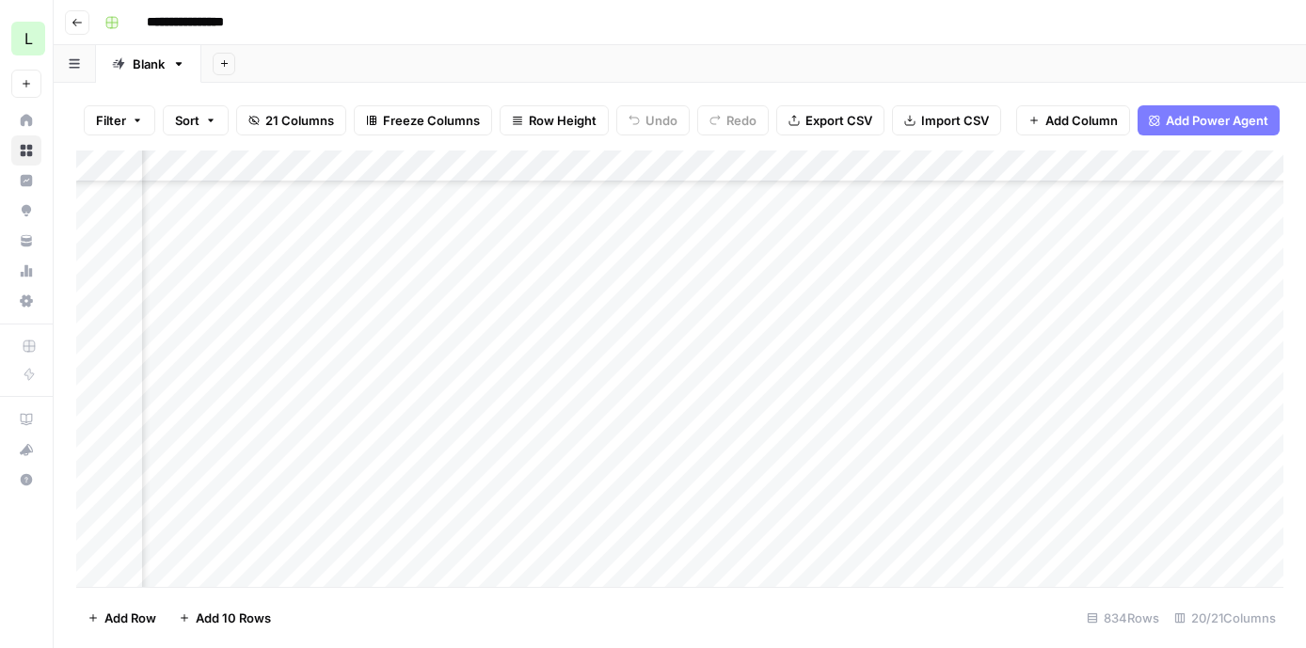
click at [949, 373] on div "Add Column" at bounding box center [680, 369] width 1208 height 437
click at [949, 343] on div "Add Column" at bounding box center [680, 369] width 1208 height 437
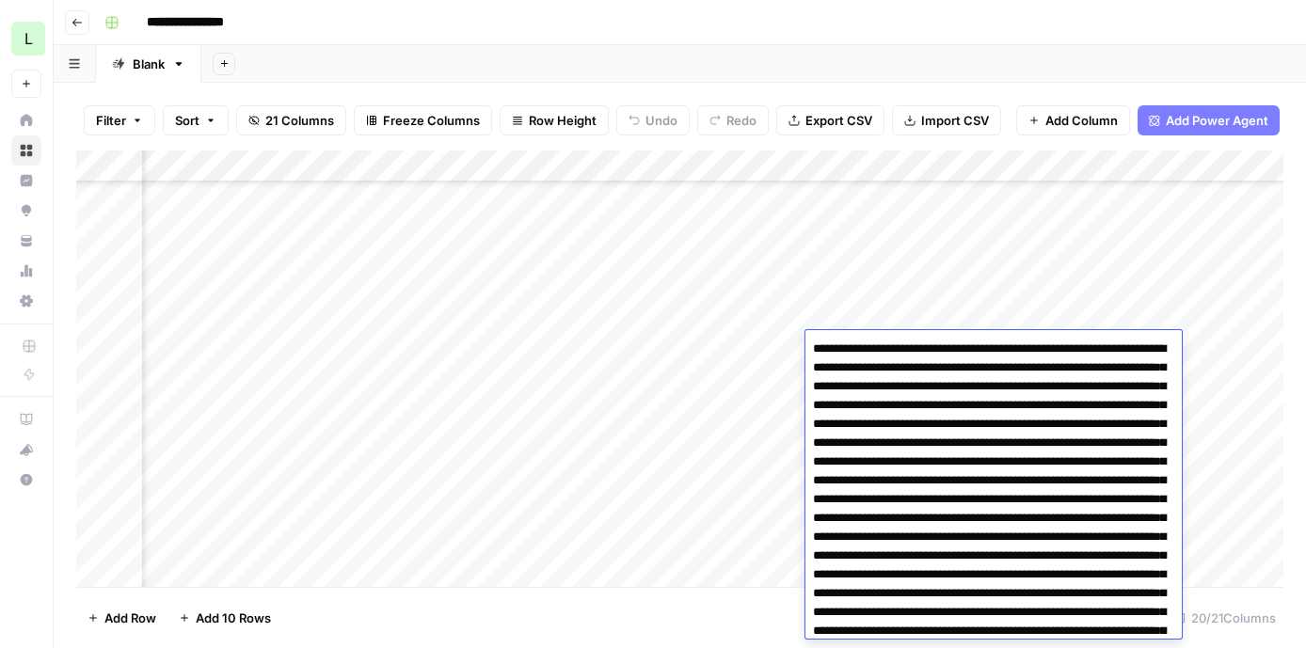
scroll to position [664, 0]
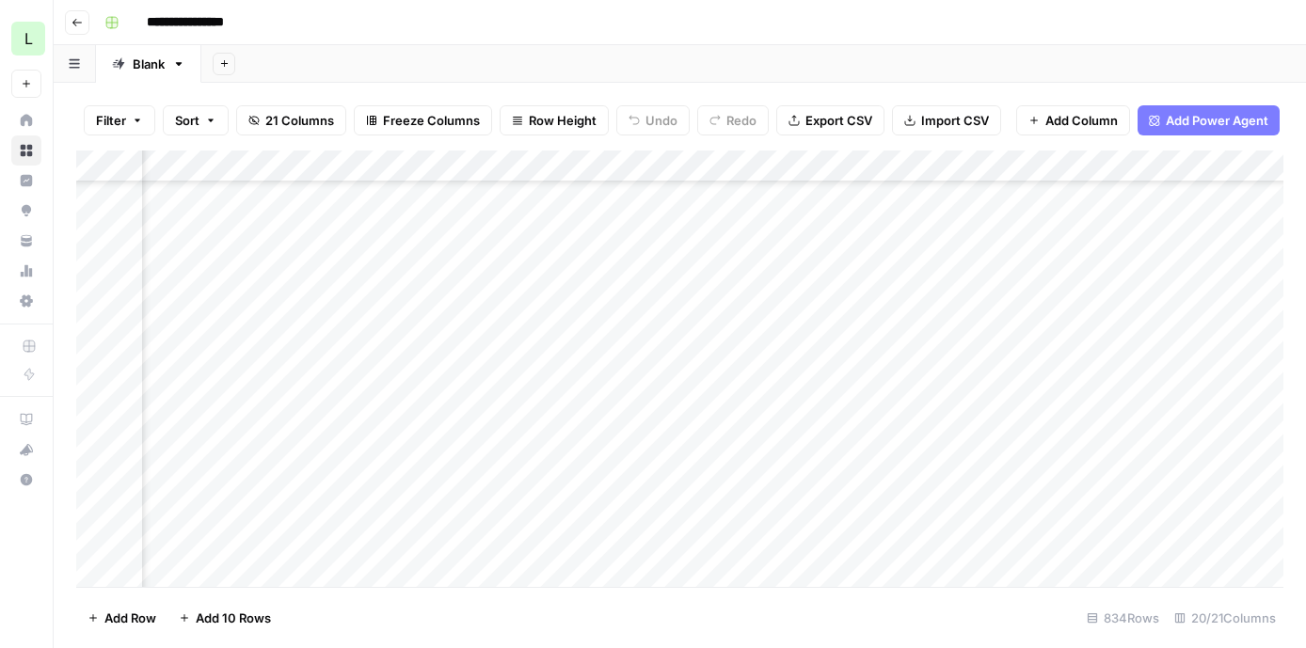
click at [960, 316] on div "Add Column" at bounding box center [680, 369] width 1208 height 437
click at [952, 348] on div "Add Column" at bounding box center [680, 369] width 1208 height 437
click at [953, 419] on div "Add Column" at bounding box center [680, 369] width 1208 height 437
